Goal: Transaction & Acquisition: Download file/media

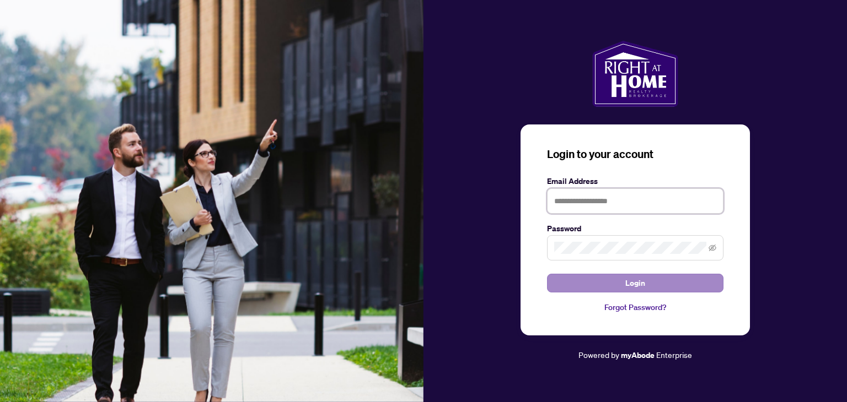
type input "**********"
click at [639, 288] on span "Login" at bounding box center [635, 283] width 20 height 18
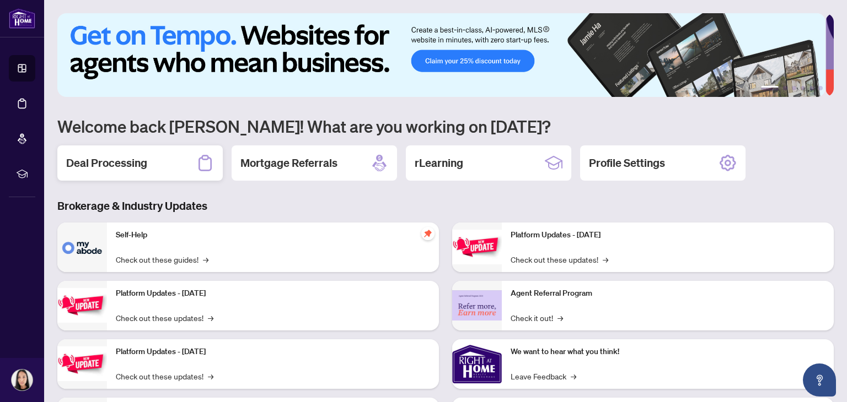
click at [123, 159] on h2 "Deal Processing" at bounding box center [106, 162] width 81 height 15
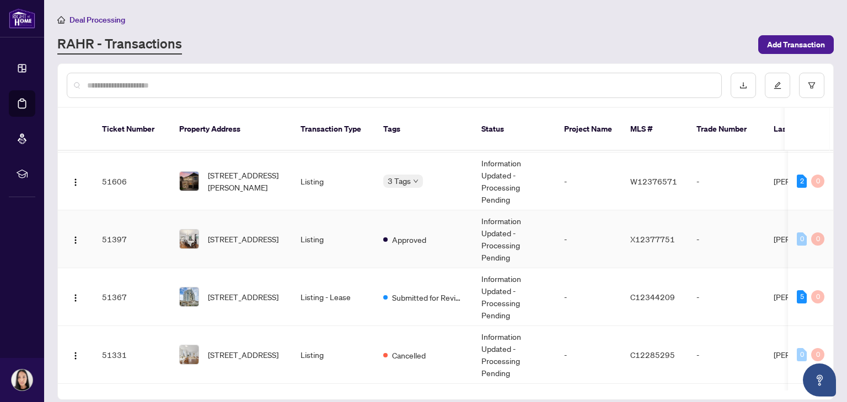
scroll to position [536, 0]
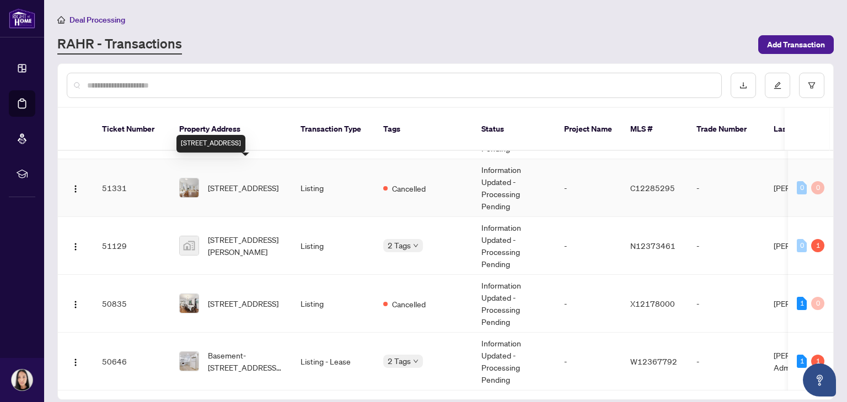
click at [243, 182] on span "[STREET_ADDRESS]" at bounding box center [243, 188] width 71 height 12
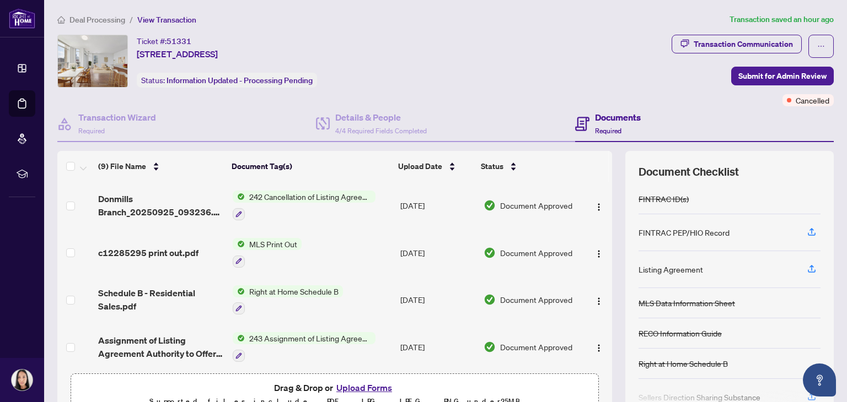
click at [283, 192] on span "242 Cancellation of Listing Agreement - Authority to Offer for Sale" at bounding box center [310, 197] width 131 height 12
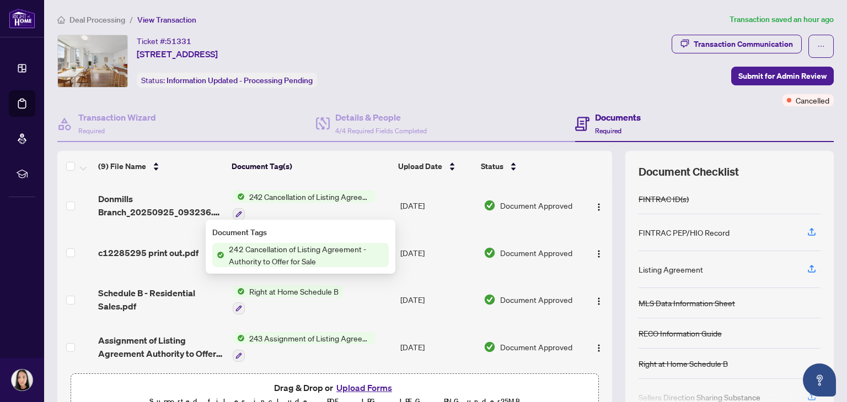
click at [303, 195] on span "242 Cancellation of Listing Agreement - Authority to Offer for Sale" at bounding box center [310, 197] width 131 height 12
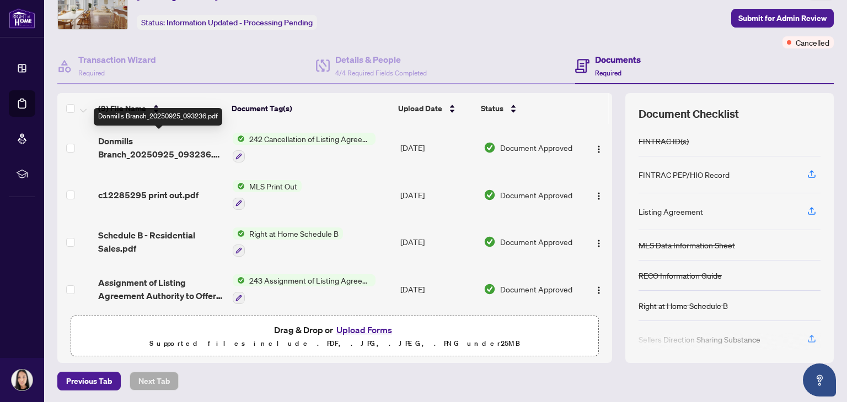
click at [113, 149] on span "Donmills Branch_20250925_093236.pdf" at bounding box center [160, 147] width 125 height 26
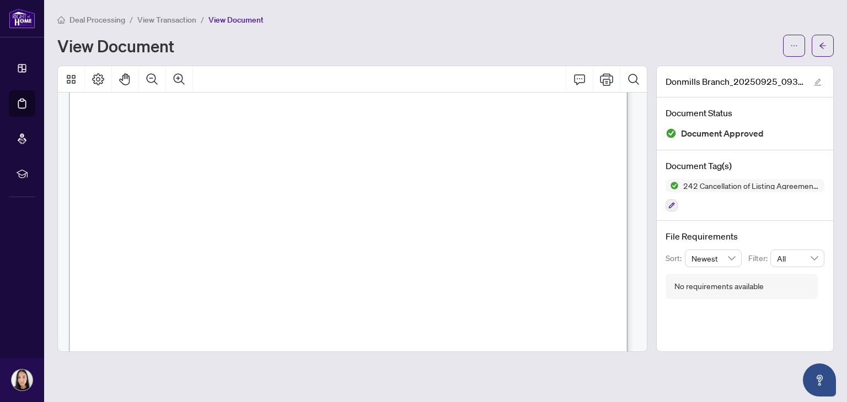
scroll to position [1967, 0]
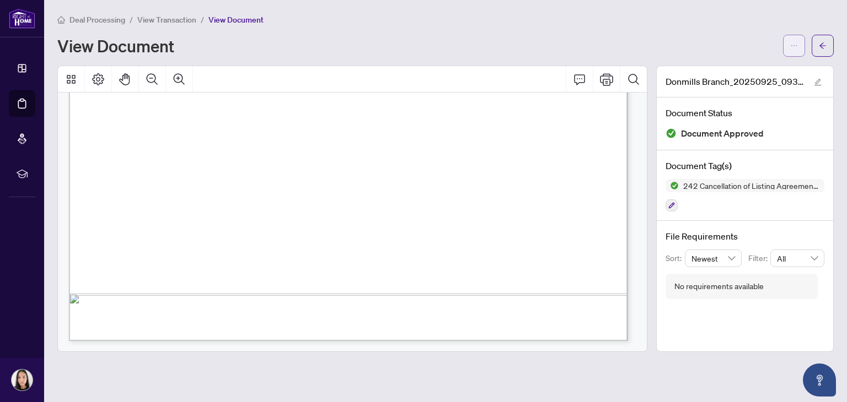
click at [787, 40] on button "button" at bounding box center [794, 46] width 22 height 22
click at [745, 71] on span "Download" at bounding box center [754, 69] width 84 height 12
